Goal: Find specific page/section: Find specific page/section

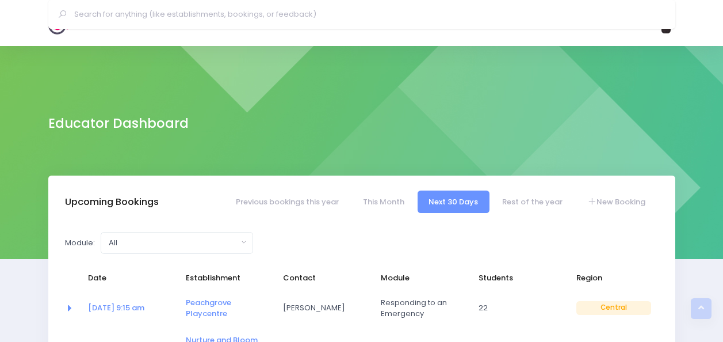
select select "5"
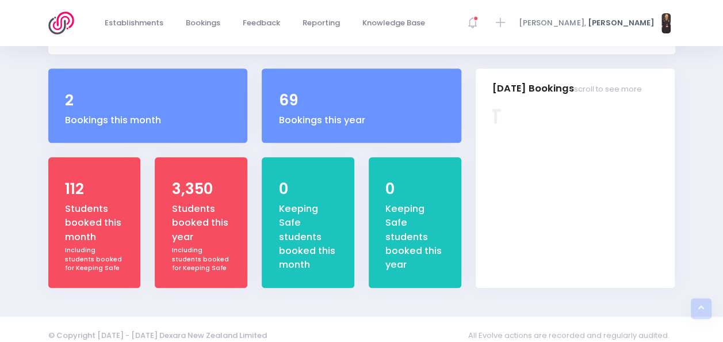
click at [62, 24] on img at bounding box center [64, 23] width 33 height 23
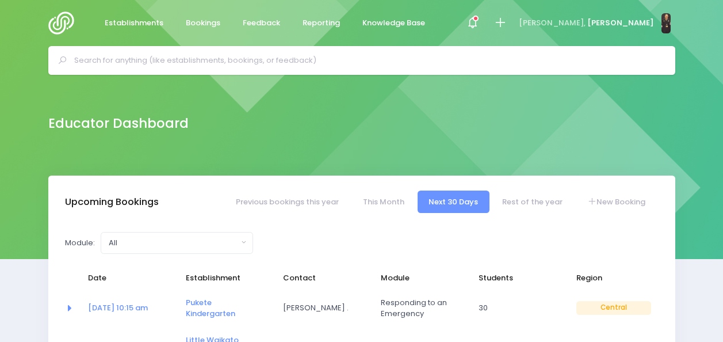
select select "5"
click at [314, 63] on input "text" at bounding box center [366, 60] width 585 height 17
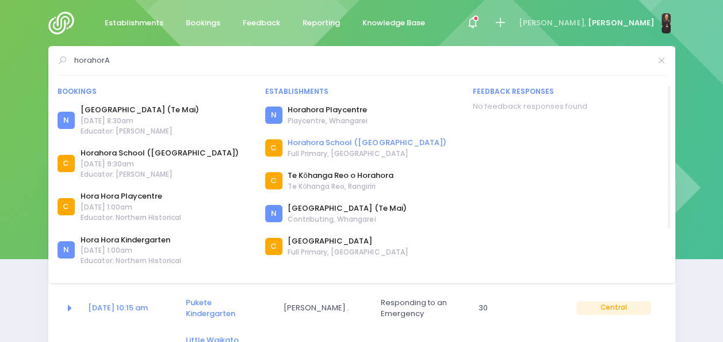
type input "horahorA"
click at [344, 140] on link "Horahora School (Cambridge)" at bounding box center [367, 143] width 158 height 12
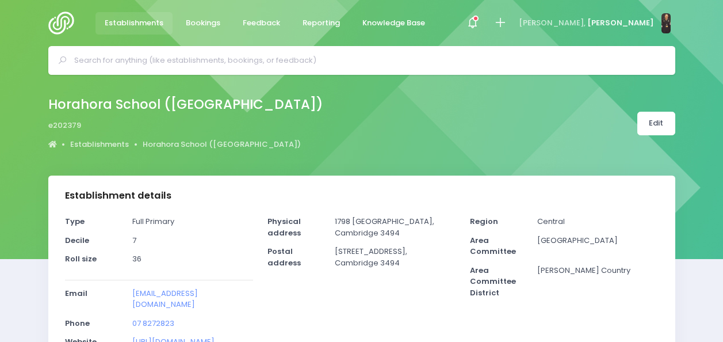
select select "5"
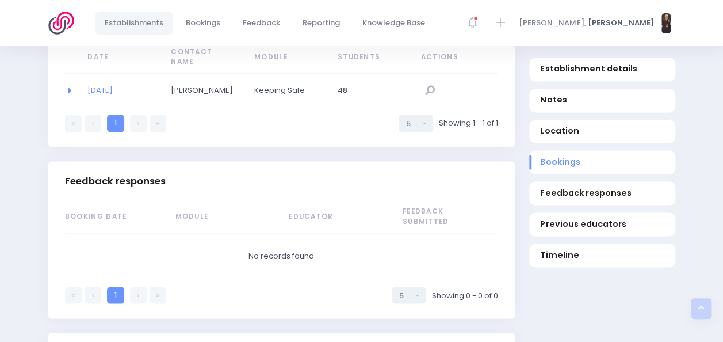
scroll to position [779, 0]
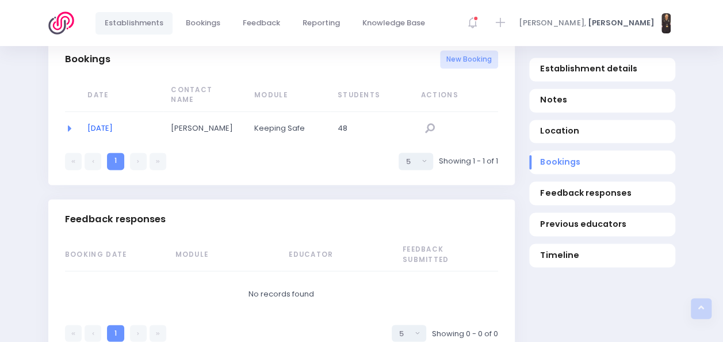
click at [110, 127] on link "01/04/2022" at bounding box center [99, 128] width 25 height 11
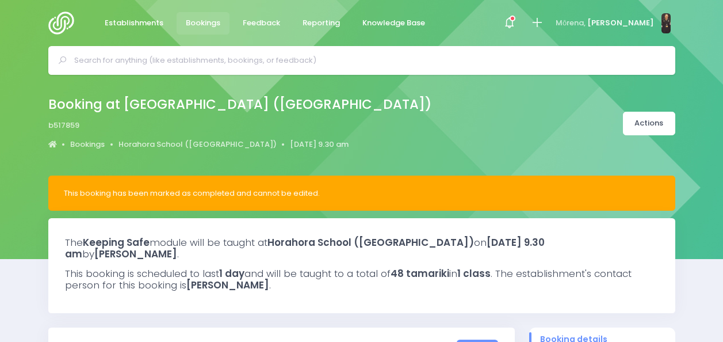
select select "5"
click at [235, 63] on input "text" at bounding box center [366, 60] width 585 height 17
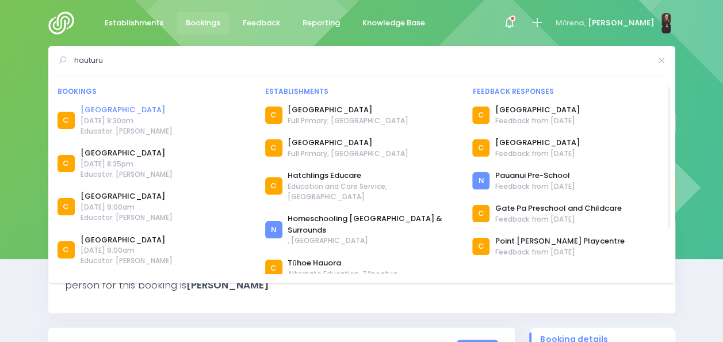
type input "hauturu"
click at [124, 110] on link "[GEOGRAPHIC_DATA]" at bounding box center [127, 110] width 92 height 12
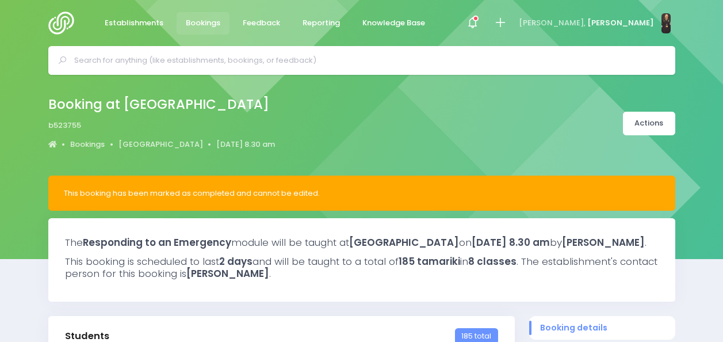
select select "5"
click at [123, 64] on input "text" at bounding box center [366, 60] width 585 height 17
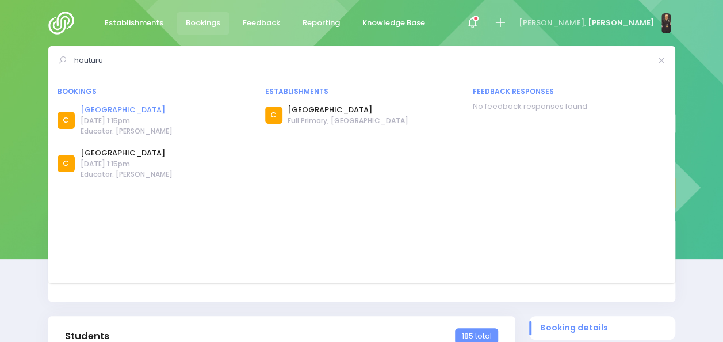
type input "hauturu"
click at [125, 111] on link "[GEOGRAPHIC_DATA]" at bounding box center [127, 110] width 92 height 12
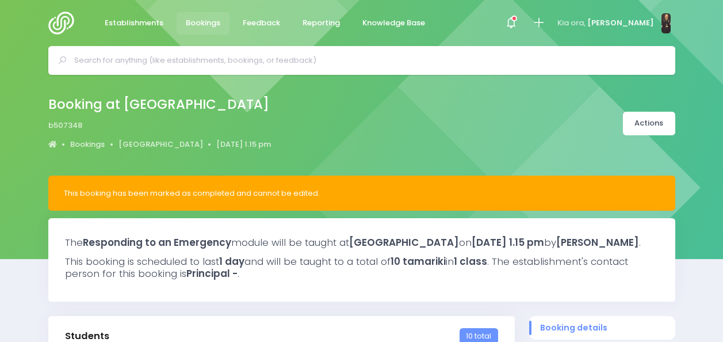
select select "5"
click at [138, 143] on link "Hauturu School" at bounding box center [161, 145] width 85 height 12
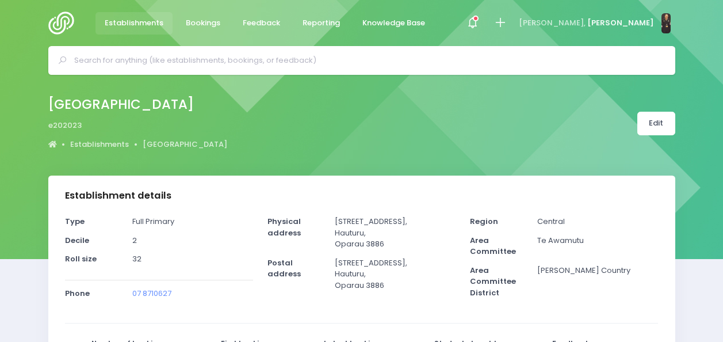
select select "5"
click at [334, 58] on input "text" at bounding box center [366, 60] width 585 height 17
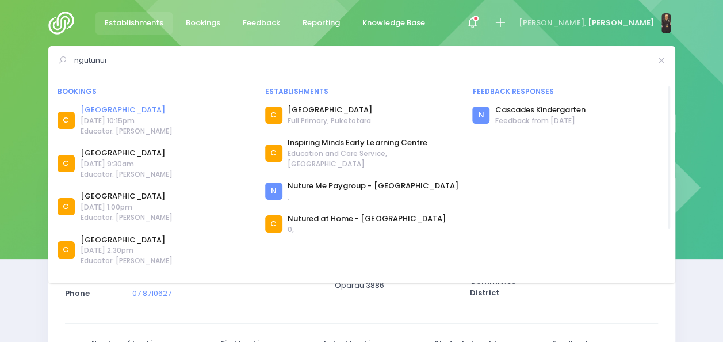
type input "ngutunui"
click at [131, 110] on link "[GEOGRAPHIC_DATA]" at bounding box center [127, 110] width 92 height 12
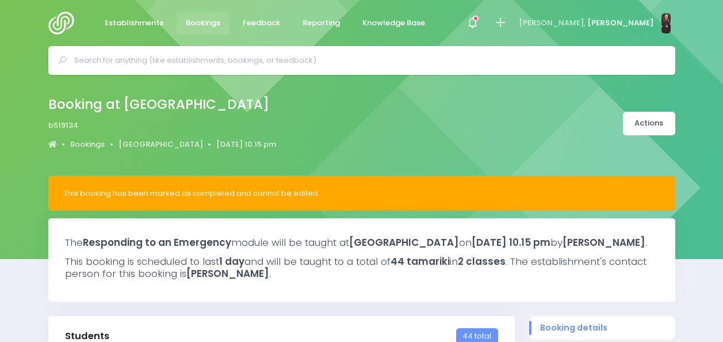
select select "5"
click at [206, 61] on input "text" at bounding box center [366, 60] width 585 height 17
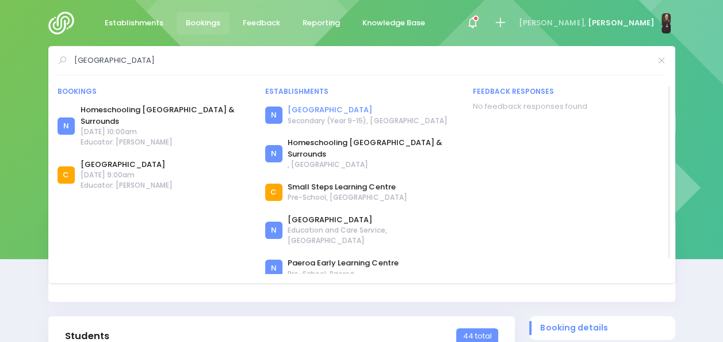
type input "[GEOGRAPHIC_DATA]"
click at [304, 107] on link "[GEOGRAPHIC_DATA]" at bounding box center [367, 110] width 159 height 12
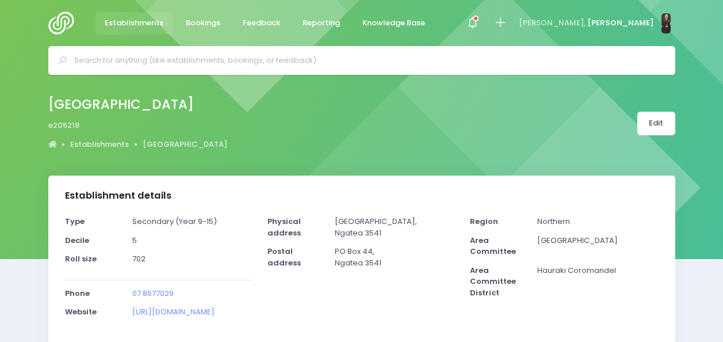
select select "5"
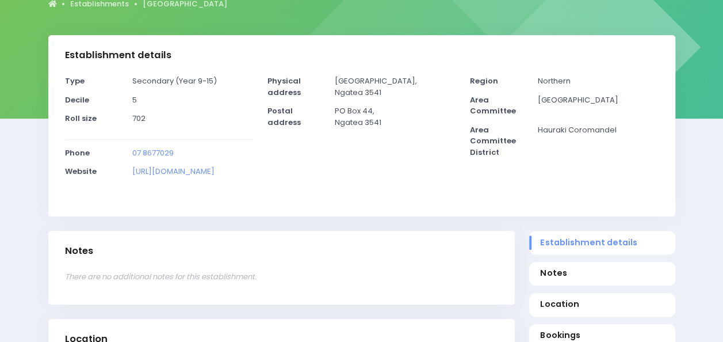
scroll to position [140, 0]
click at [262, 283] on p "There are no additional notes for this establishment." at bounding box center [281, 278] width 433 height 12
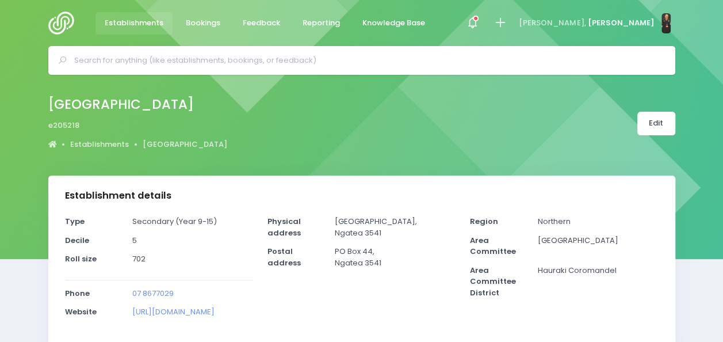
click at [182, 55] on input "text" at bounding box center [366, 60] width 585 height 17
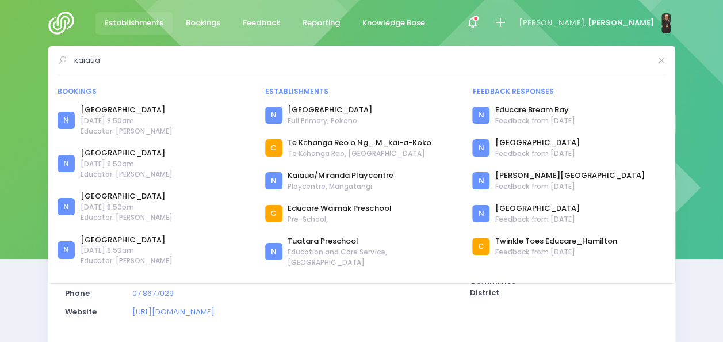
type input "kaiaua"
click at [62, 21] on img at bounding box center [64, 23] width 33 height 23
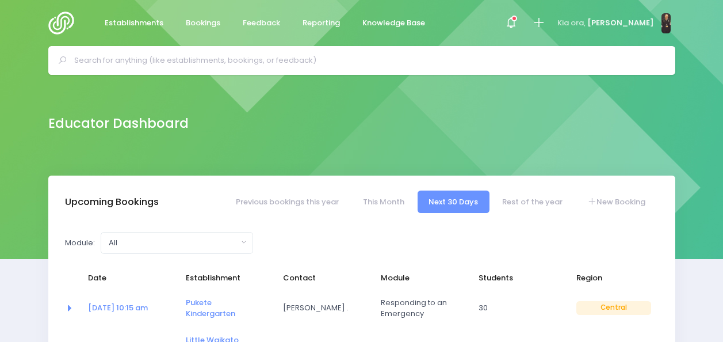
select select "5"
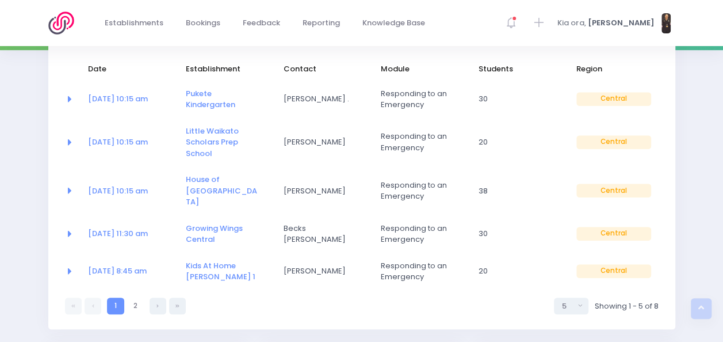
scroll to position [208, 0]
click at [164, 298] on link at bounding box center [158, 306] width 17 height 17
select select "5"
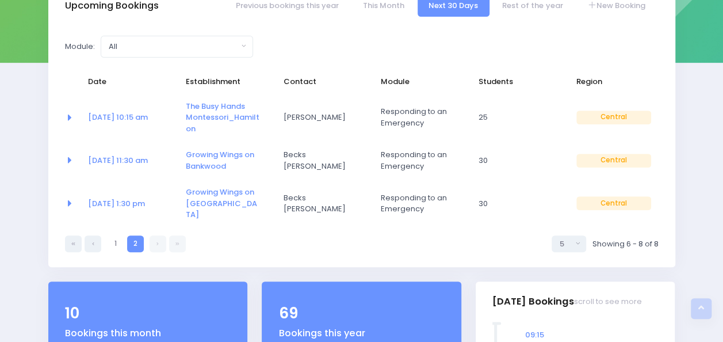
scroll to position [0, 0]
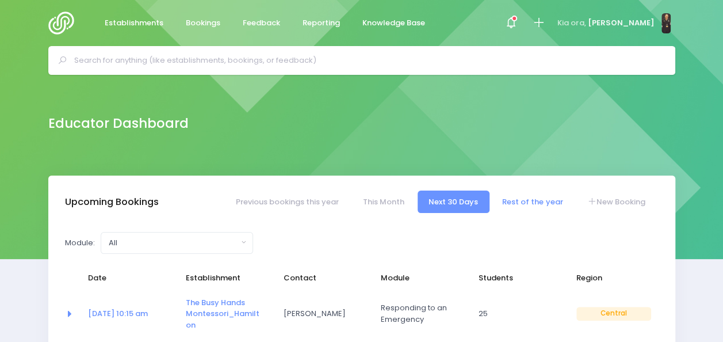
click at [531, 207] on link "Rest of the year" at bounding box center [532, 201] width 83 height 22
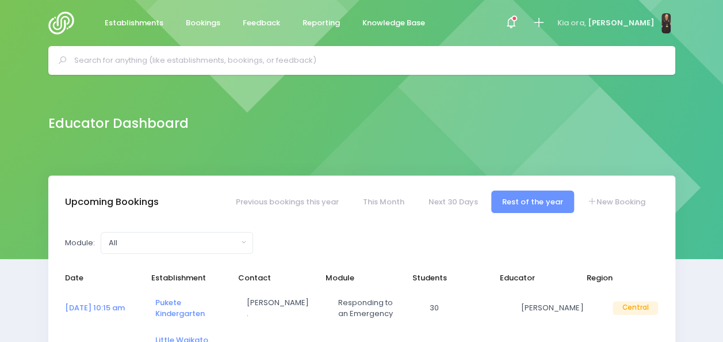
select select "5"
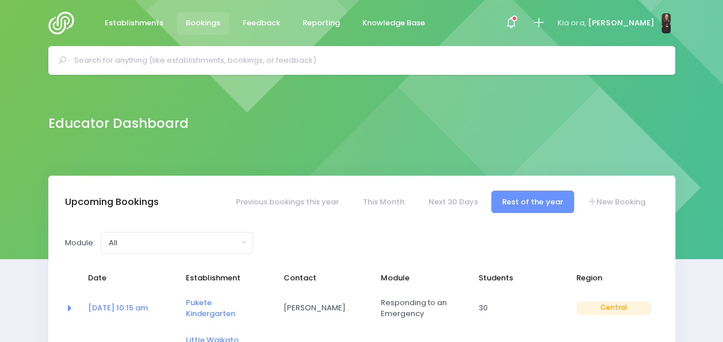
click at [204, 24] on span "Bookings" at bounding box center [203, 23] width 35 height 12
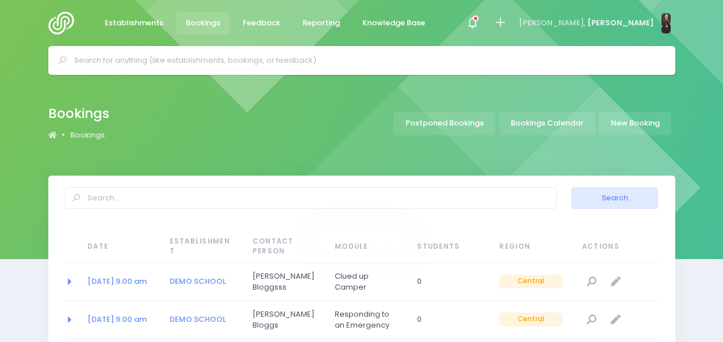
select select "20"
click at [553, 125] on link "Bookings Calendar" at bounding box center [547, 124] width 96 height 24
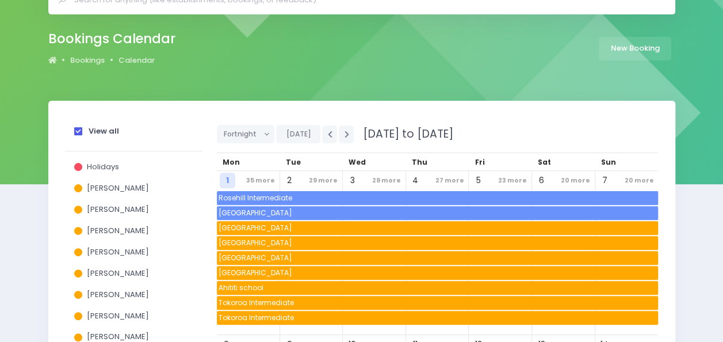
scroll to position [75, 0]
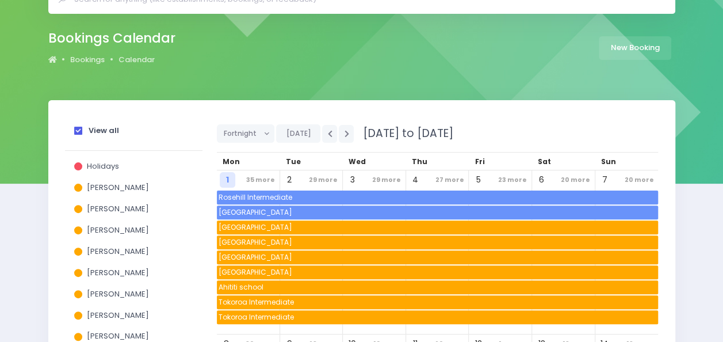
click at [77, 128] on span at bounding box center [78, 131] width 8 height 8
click at [0, 0] on input "View all" at bounding box center [0, 0] width 0 height 0
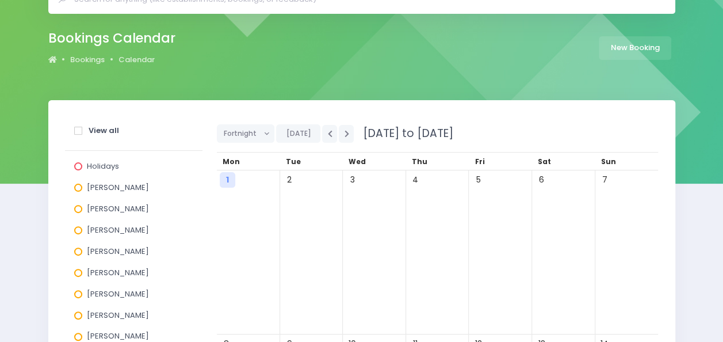
click at [77, 188] on span at bounding box center [78, 188] width 8 height 8
click at [0, 0] on input "[PERSON_NAME]" at bounding box center [0, 0] width 0 height 0
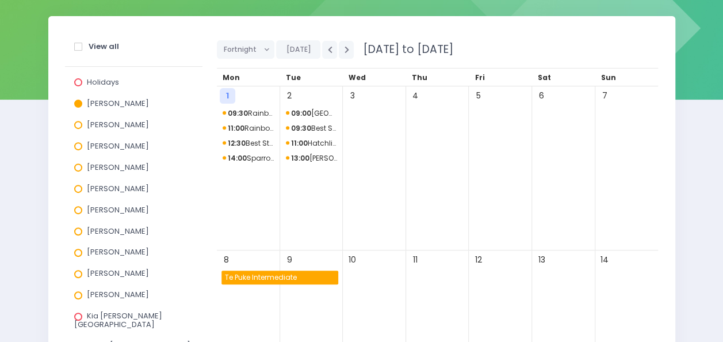
scroll to position [159, 0]
click at [341, 53] on button "button" at bounding box center [346, 50] width 15 height 18
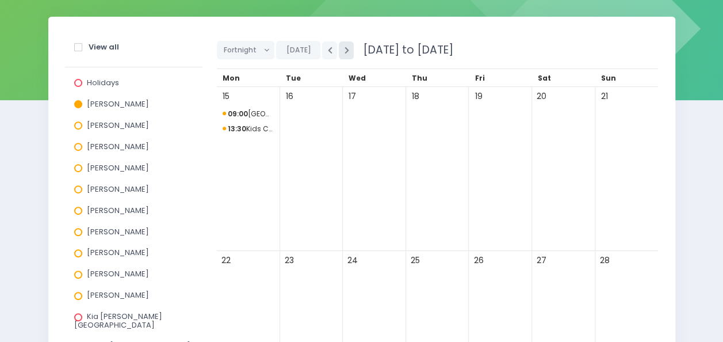
click at [344, 47] on icon "button" at bounding box center [346, 50] width 5 height 7
click at [345, 47] on icon "button" at bounding box center [346, 50] width 5 height 7
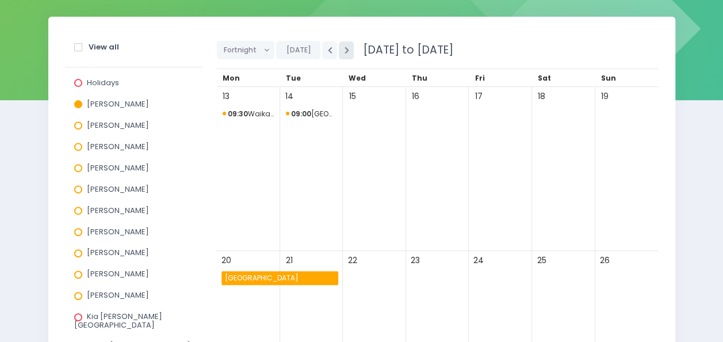
click at [339, 52] on button "button" at bounding box center [346, 50] width 15 height 18
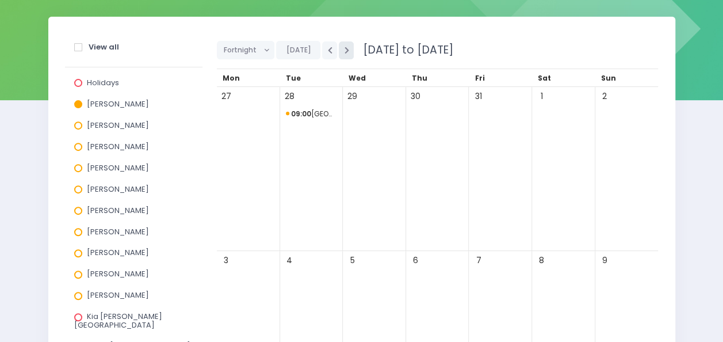
click at [344, 49] on icon "button" at bounding box center [346, 50] width 5 height 7
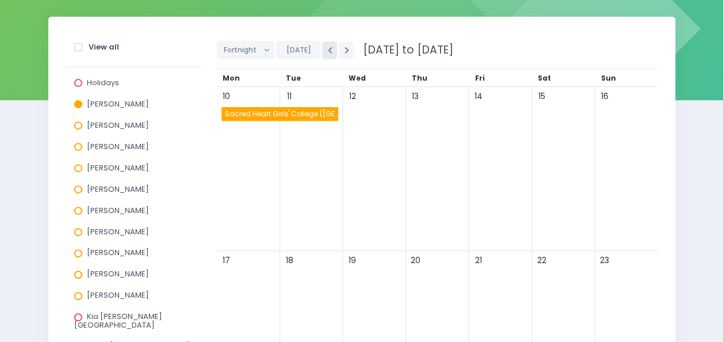
click at [326, 54] on button "button" at bounding box center [329, 50] width 15 height 18
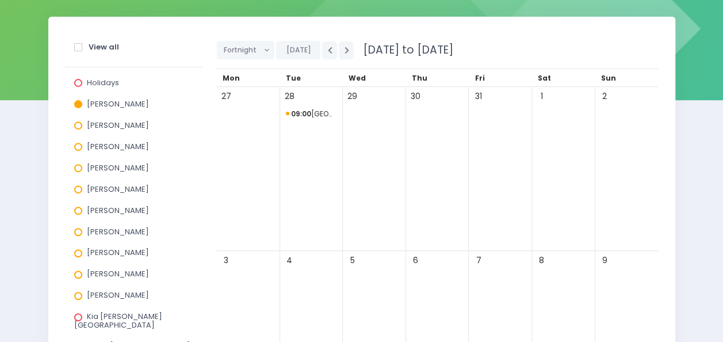
click at [315, 117] on span "09:00 [GEOGRAPHIC_DATA][DEMOGRAPHIC_DATA]" at bounding box center [312, 114] width 52 height 14
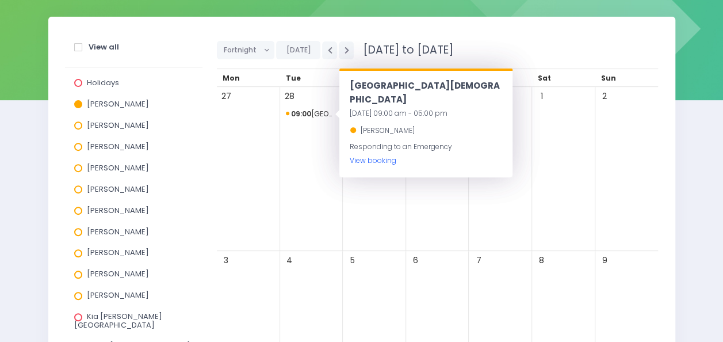
click at [356, 155] on link "View booking" at bounding box center [373, 160] width 47 height 10
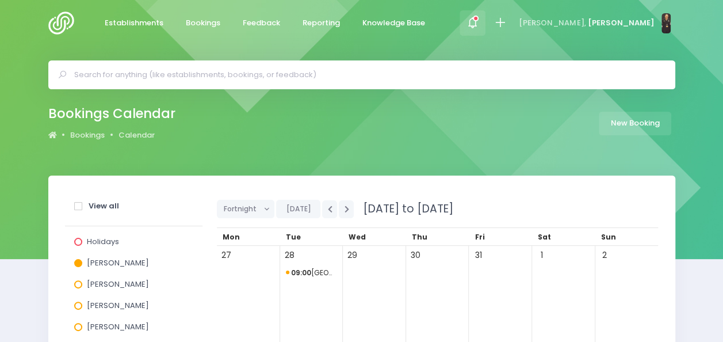
click at [474, 22] on span at bounding box center [472, 23] width 2 height 2
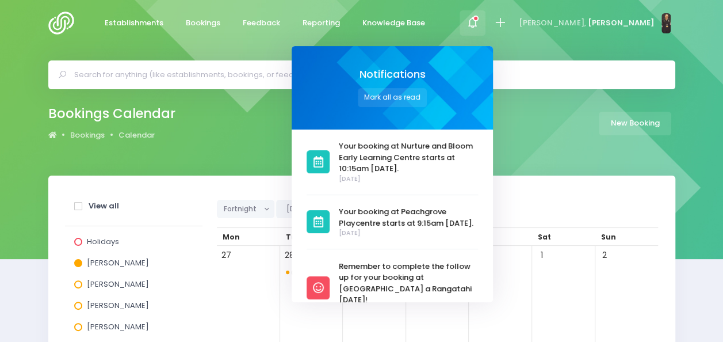
click at [479, 22] on icon at bounding box center [472, 22] width 13 height 13
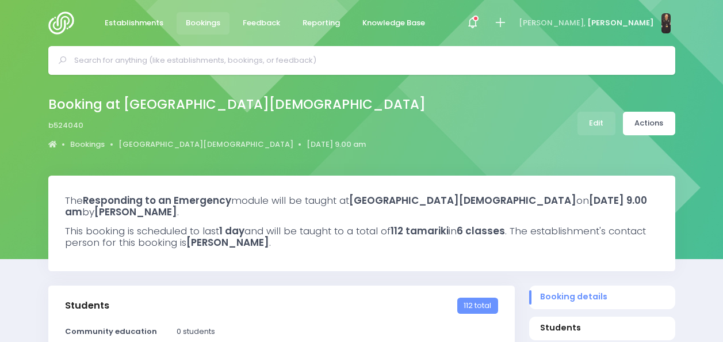
select select "5"
